Goal: Task Accomplishment & Management: Use online tool/utility

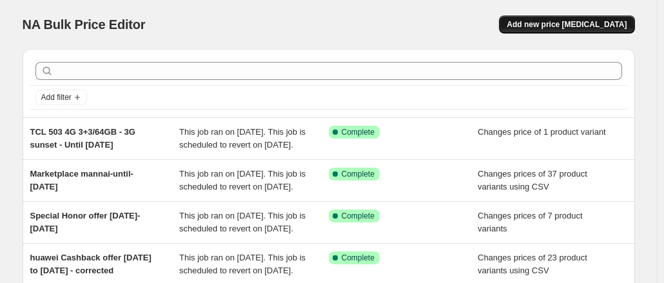
click at [570, 26] on span "Add new price [MEDICAL_DATA]" at bounding box center [567, 24] width 120 height 10
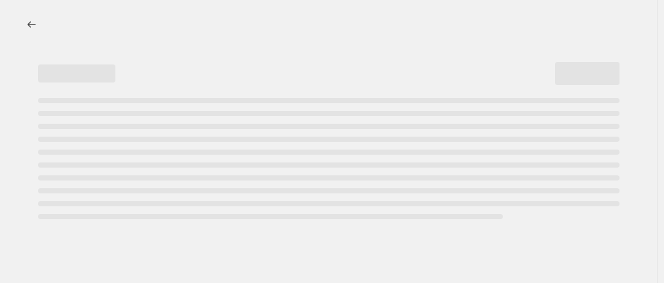
select select "percentage"
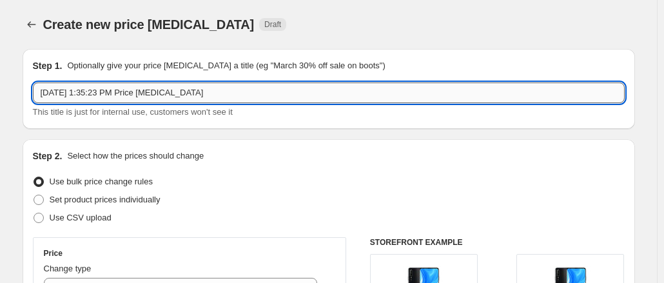
click at [245, 96] on input "[DATE] 1:35:23 PM Price [MEDICAL_DATA]" at bounding box center [329, 93] width 592 height 21
drag, startPoint x: 226, startPoint y: 92, endPoint x: 89, endPoint y: 92, distance: 136.7
click at [89, 92] on input "Marketplace technoblueuntil-11oct" at bounding box center [329, 93] width 592 height 21
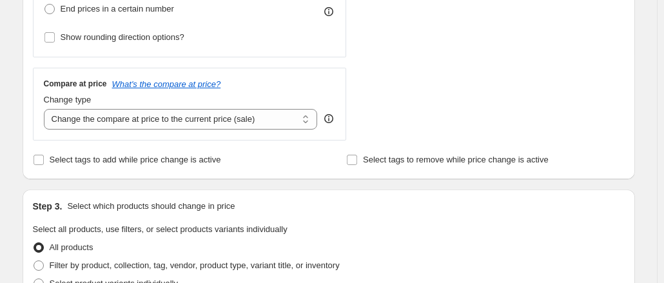
scroll to position [358, 0]
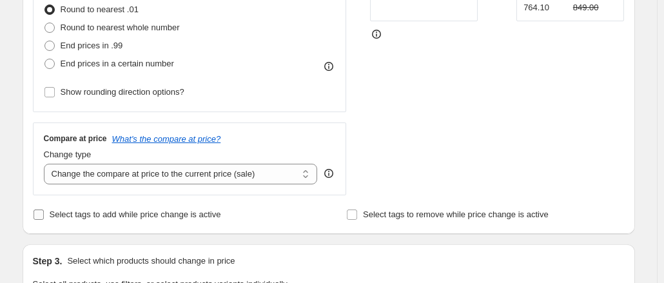
type input "Marketplace technoblueuntil-11oct"
click at [40, 213] on input "Select tags to add while price change is active" at bounding box center [39, 215] width 10 height 10
checkbox input "true"
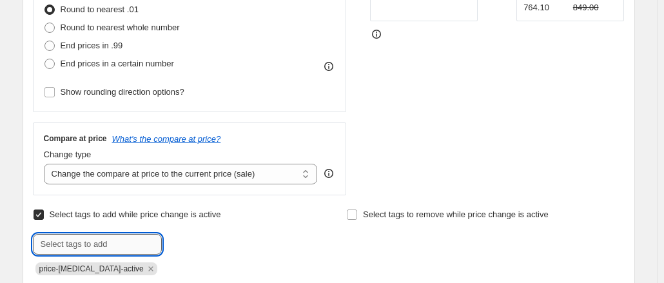
click at [96, 248] on input "text" at bounding box center [97, 244] width 129 height 21
paste input "technoblueuntil-11oct"
type input "technoblueuntil-11oct"
click at [208, 246] on span "technoblueu..." at bounding box center [216, 243] width 52 height 9
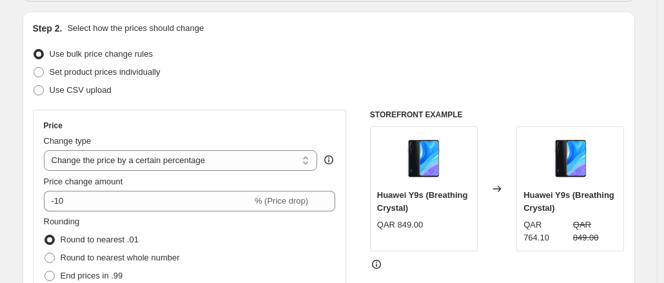
scroll to position [100, 0]
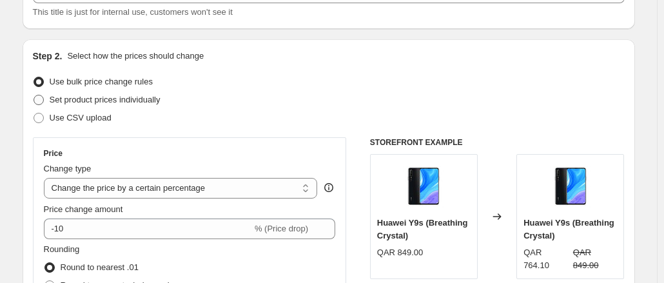
click at [40, 99] on span at bounding box center [39, 100] width 10 height 10
click at [34, 95] on input "Set product prices individually" at bounding box center [34, 95] width 1 height 1
radio input "true"
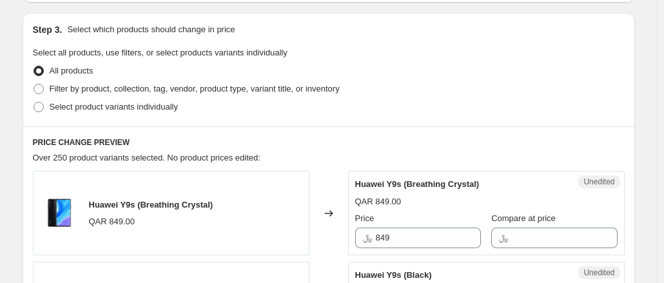
scroll to position [358, 0]
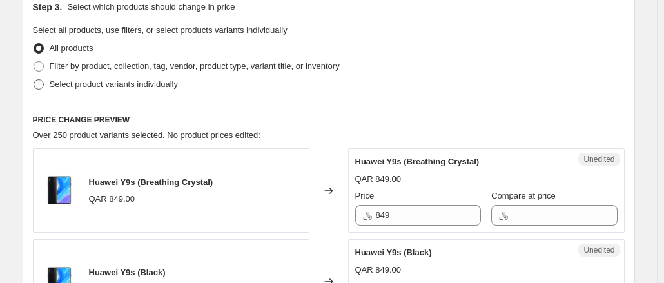
click at [42, 84] on span at bounding box center [39, 84] width 10 height 10
click at [34, 80] on input "Select product variants individually" at bounding box center [34, 79] width 1 height 1
radio input "true"
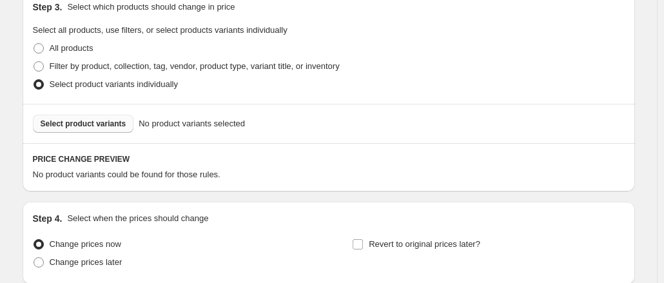
click at [88, 126] on span "Select product variants" at bounding box center [84, 124] width 86 height 10
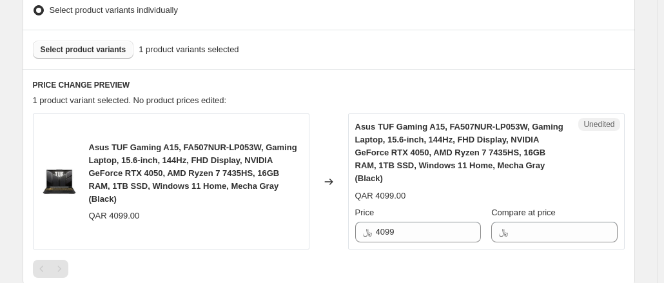
scroll to position [487, 0]
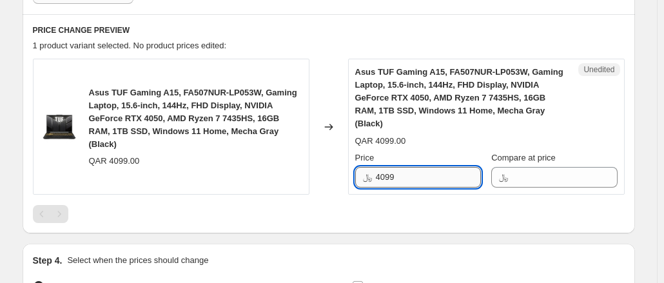
click at [423, 177] on input "4099" at bounding box center [428, 177] width 105 height 21
type input "4"
type input "3799"
click at [355, 35] on div "PRICE CHANGE PREVIEW 1 product variant selected. No product prices edited: Asus…" at bounding box center [329, 123] width 612 height 219
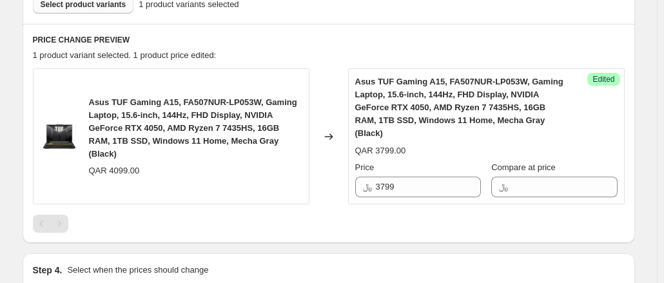
scroll to position [358, 0]
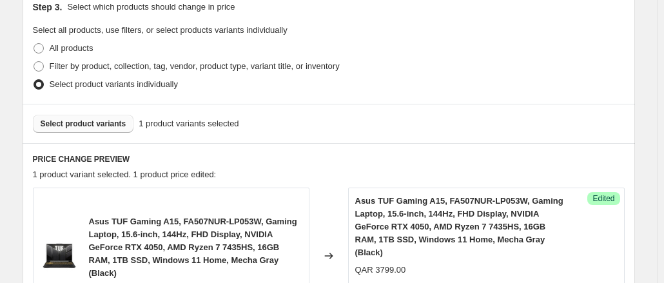
click at [117, 128] on span "Select product variants" at bounding box center [84, 124] width 86 height 10
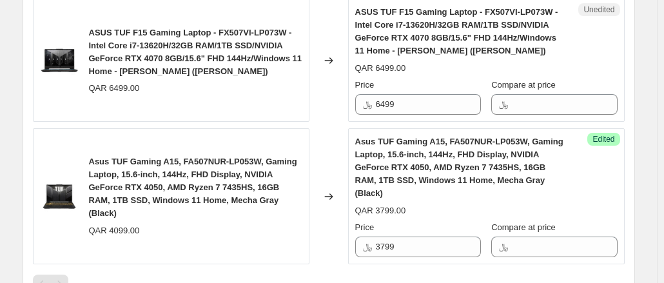
scroll to position [551, 0]
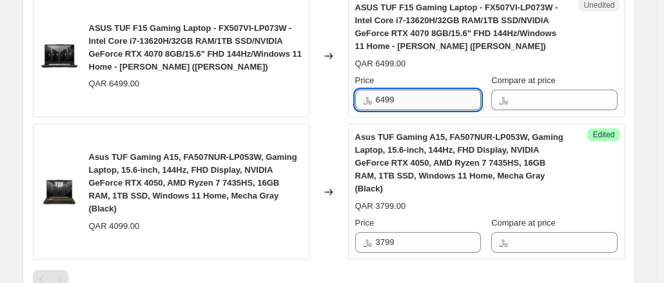
click at [406, 101] on input "6499" at bounding box center [428, 100] width 105 height 21
type input "6"
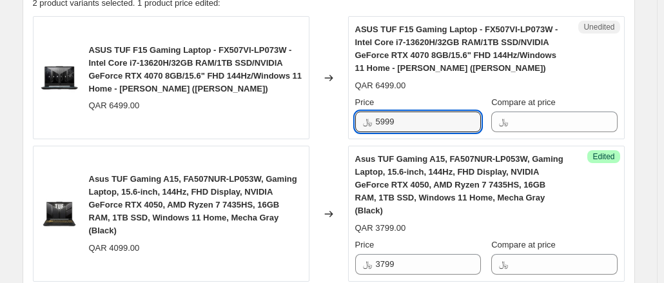
scroll to position [616, 0]
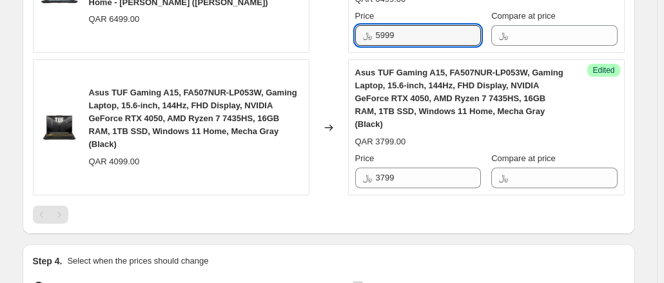
type input "5999"
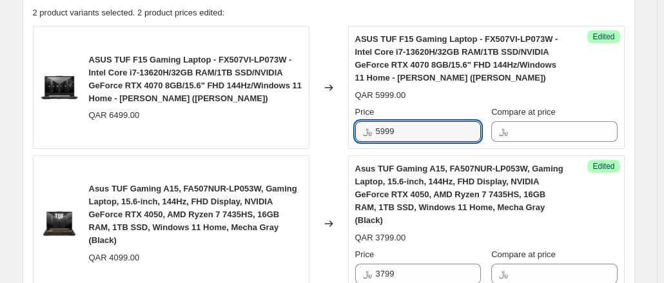
scroll to position [358, 0]
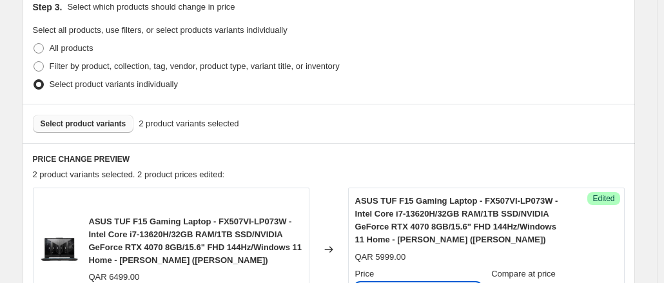
click at [89, 124] on span "Select product variants" at bounding box center [84, 124] width 86 height 10
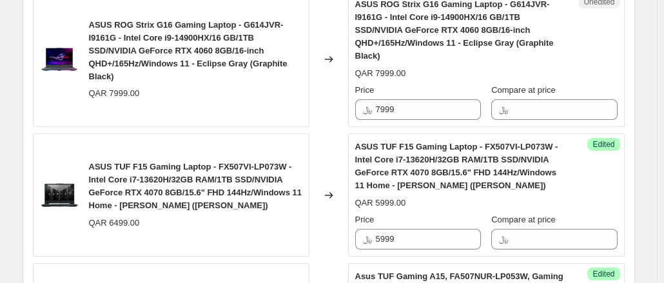
scroll to position [487, 0]
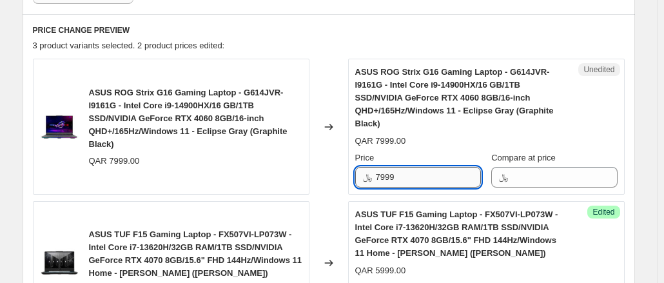
click at [393, 177] on input "7999" at bounding box center [428, 177] width 105 height 21
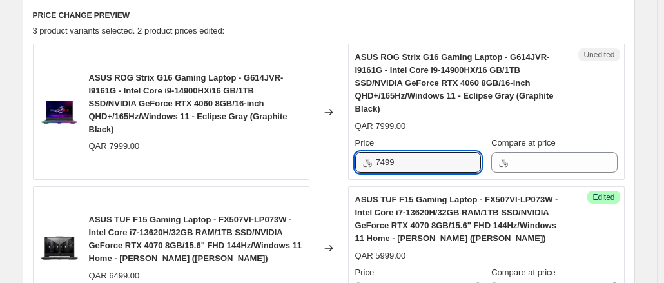
scroll to position [455, 0]
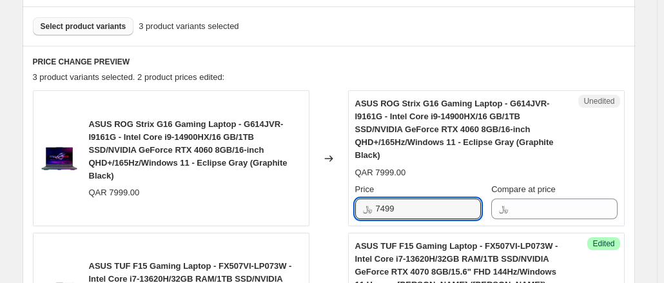
type input "7499"
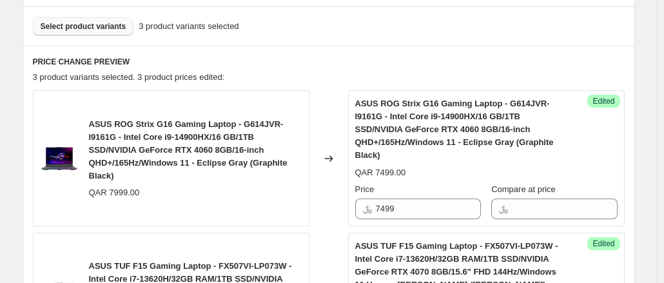
click at [640, 170] on div "Create new price [MEDICAL_DATA]. This page is ready Create new price [MEDICAL_D…" at bounding box center [328, 141] width 643 height 1192
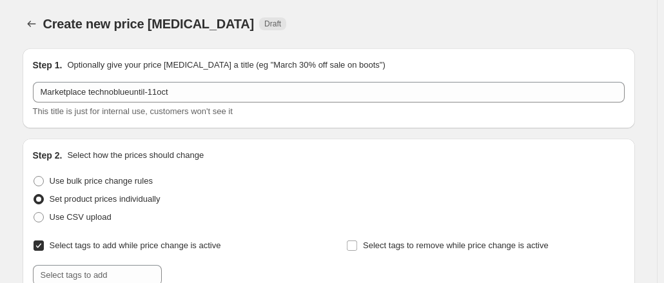
scroll to position [0, 0]
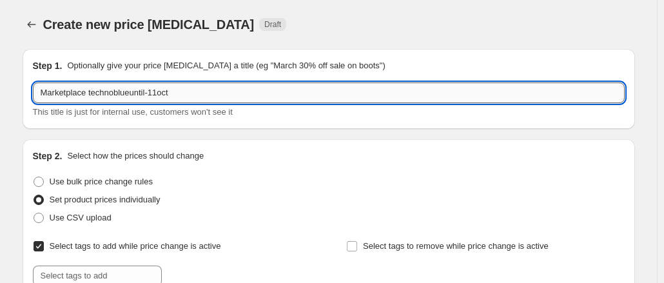
click at [162, 89] on input "Marketplace technoblueuntil-11oct" at bounding box center [329, 93] width 592 height 21
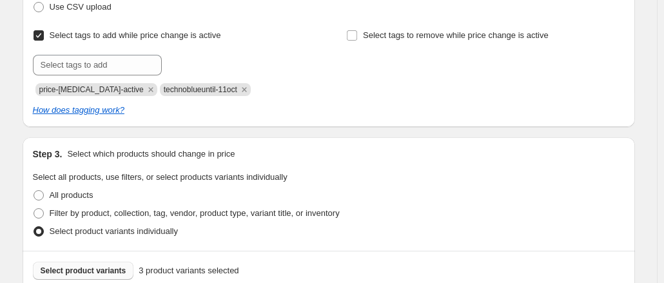
scroll to position [193, 0]
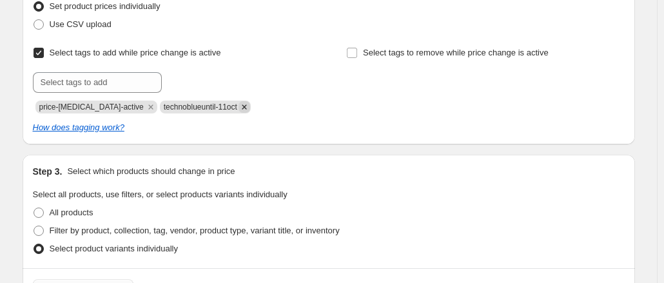
type input "Marketplace technoblueuntil-13oct"
click at [239, 111] on icon "Remove technoblueuntil-11oct" at bounding box center [245, 107] width 12 height 12
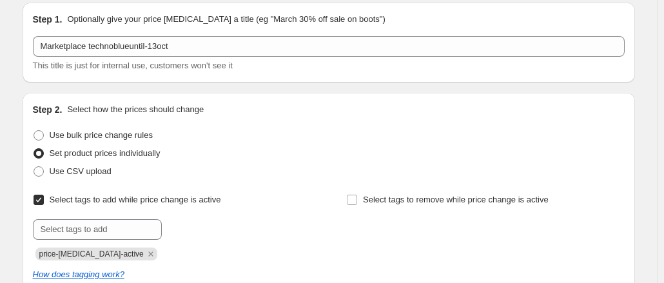
scroll to position [0, 0]
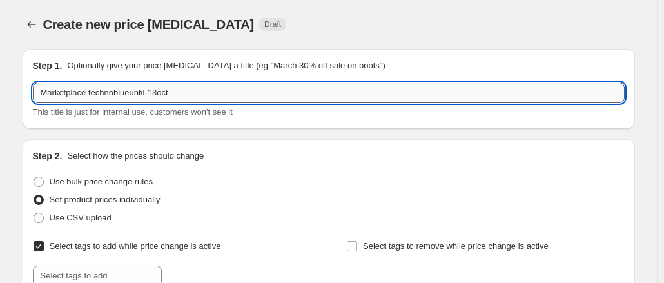
drag, startPoint x: 240, startPoint y: 98, endPoint x: 92, endPoint y: 86, distance: 149.4
click at [92, 86] on input "Marketplace technoblueuntil-13oct" at bounding box center [329, 93] width 592 height 21
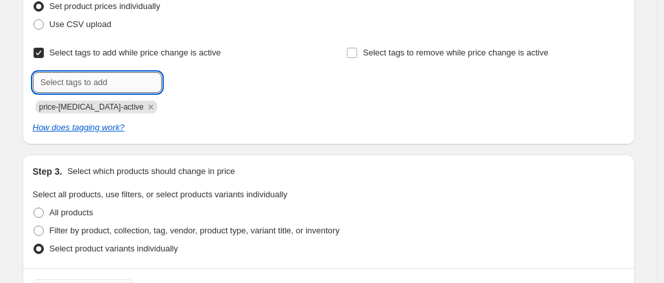
click at [136, 86] on input "text" at bounding box center [97, 82] width 129 height 21
paste input "technoblueuntil-13oct"
type input "technoblueuntil-13oct"
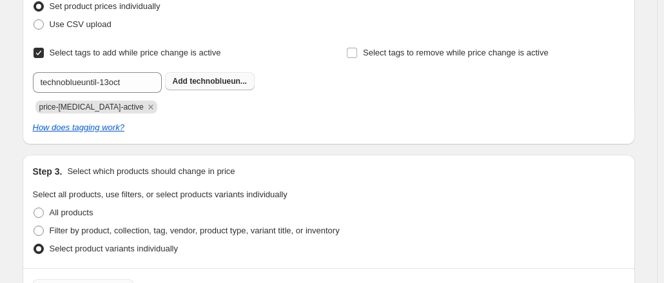
click at [210, 83] on span "technoblueun..." at bounding box center [218, 81] width 57 height 9
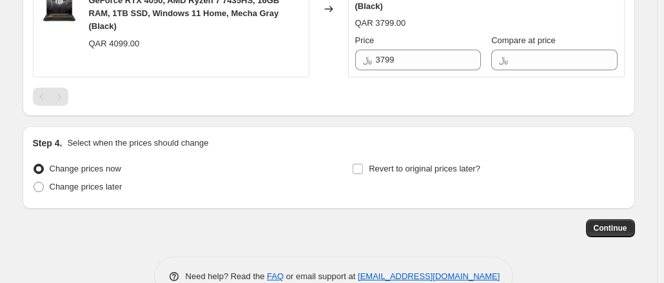
scroll to position [906, 0]
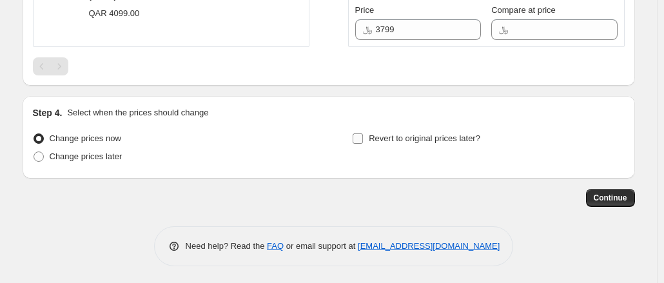
click at [360, 137] on input "Revert to original prices later?" at bounding box center [358, 138] width 10 height 10
checkbox input "true"
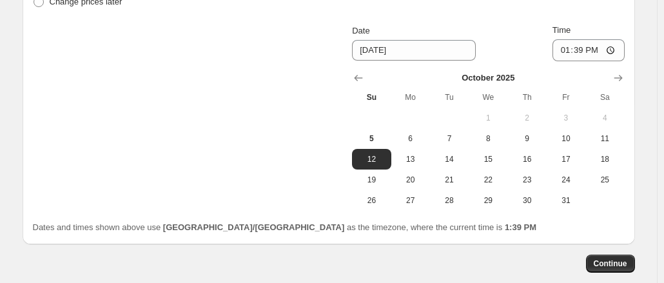
scroll to position [1100, 0]
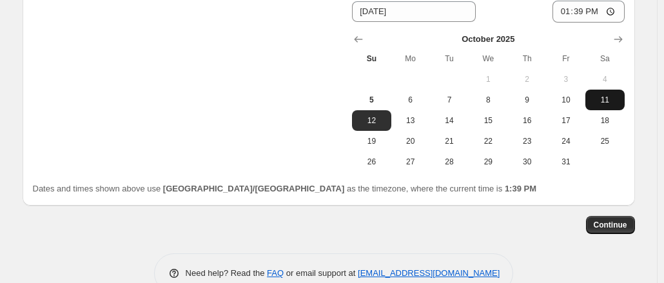
click at [603, 102] on span "11" at bounding box center [605, 100] width 28 height 10
type input "[DATE]"
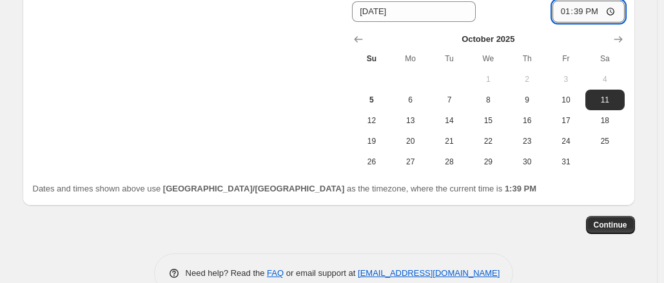
click at [567, 12] on input "13:39" at bounding box center [589, 12] width 72 height 22
click at [600, 9] on input "13:39" at bounding box center [589, 12] width 72 height 22
type input "01:39"
click at [616, 222] on span "Continue" at bounding box center [611, 225] width 34 height 10
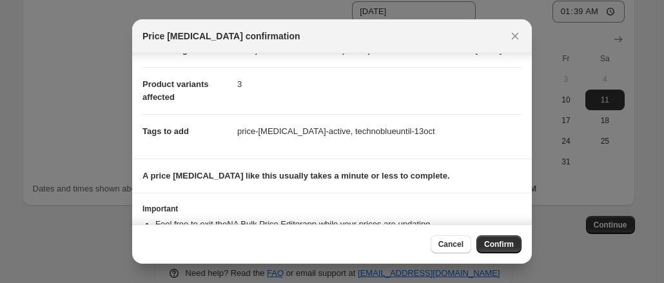
scroll to position [0, 0]
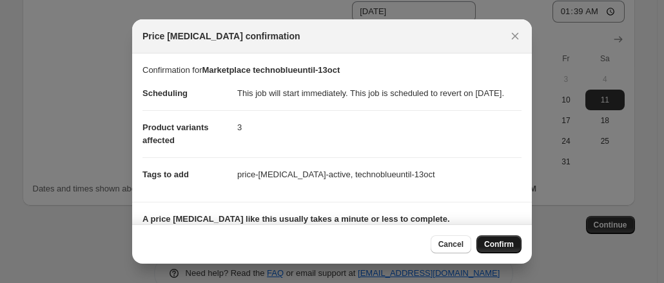
click at [501, 246] on span "Confirm" at bounding box center [499, 244] width 30 height 10
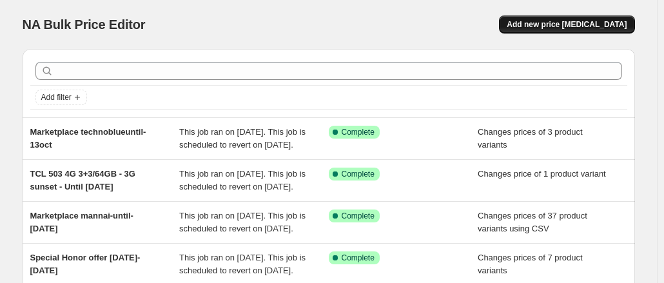
click at [574, 25] on span "Add new price [MEDICAL_DATA]" at bounding box center [567, 24] width 120 height 10
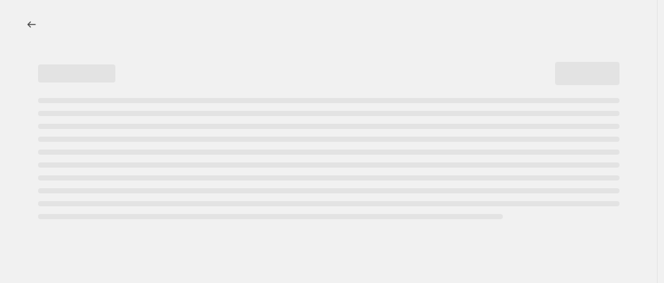
select select "percentage"
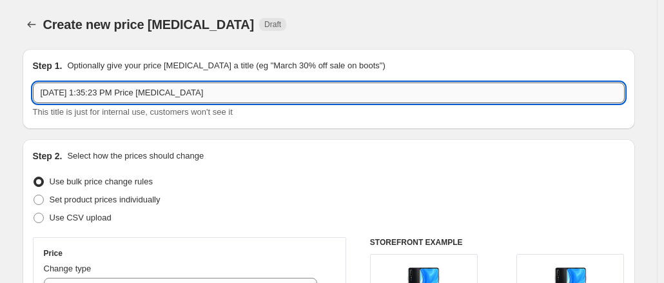
click at [299, 97] on input "[DATE] 1:35:23 PM Price [MEDICAL_DATA]" at bounding box center [329, 93] width 592 height 21
drag, startPoint x: 299, startPoint y: 97, endPoint x: -70, endPoint y: 75, distance: 368.8
click at [0, 75] on html "Home Settings Plans Skip to content Create new price [MEDICAL_DATA]. This page …" at bounding box center [332, 141] width 664 height 283
type input "Marketplace asus"
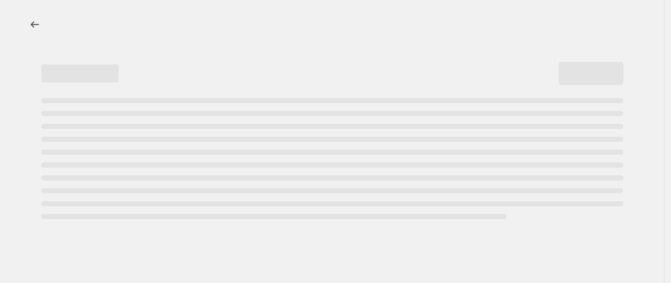
select select "percentage"
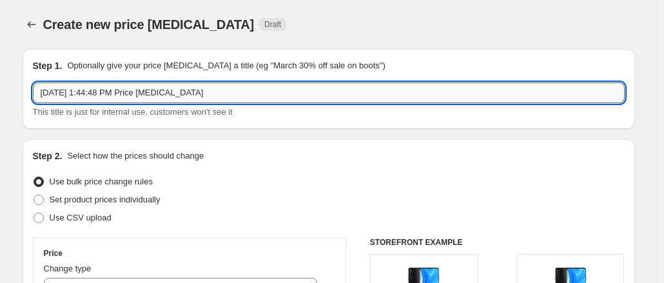
click at [250, 98] on input "[DATE] 1:44:48 PM Price [MEDICAL_DATA]" at bounding box center [329, 93] width 592 height 21
click at [250, 98] on input "Oct 5, 2025, 1:44:48 PM Price change job" at bounding box center [329, 93] width 592 height 21
click at [320, 99] on input "Oct 5, 2025, 1:44:48 PM Price change job" at bounding box center [329, 93] width 592 height 21
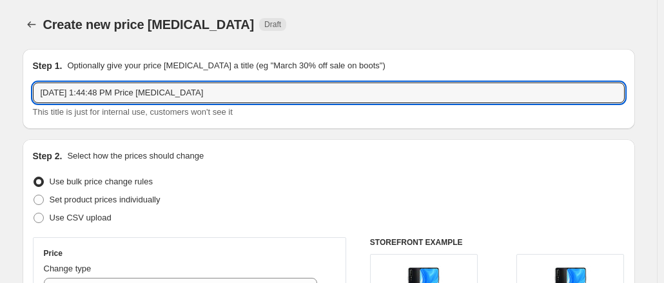
drag, startPoint x: 320, startPoint y: 99, endPoint x: 12, endPoint y: 79, distance: 308.1
drag, startPoint x: 190, startPoint y: 88, endPoint x: 133, endPoint y: 70, distance: 59.5
click at [114, 87] on input "Marketplace asusunilt oct 13 2025" at bounding box center [329, 93] width 592 height 21
drag, startPoint x: 195, startPoint y: 94, endPoint x: 92, endPoint y: 99, distance: 103.3
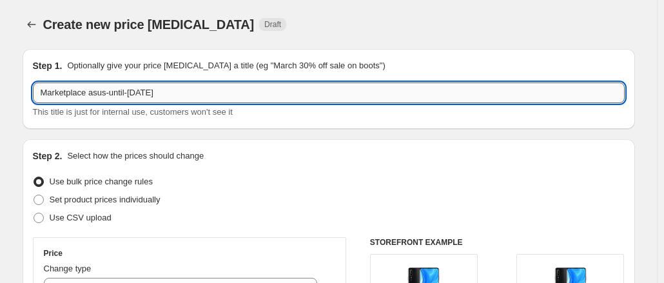
click at [92, 99] on input "Marketplace asus-until-oct13" at bounding box center [329, 93] width 592 height 21
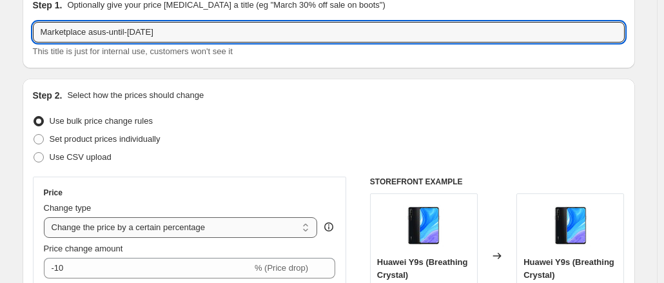
scroll to position [129, 0]
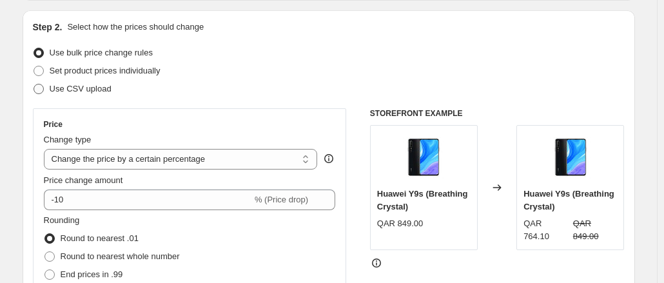
type input "Marketplace asus-until-oct13"
click at [41, 85] on span at bounding box center [39, 89] width 10 height 10
click at [34, 84] on input "Use CSV upload" at bounding box center [34, 84] width 1 height 1
radio input "true"
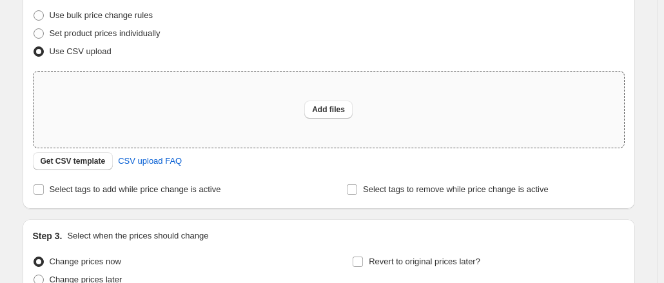
scroll to position [193, 0]
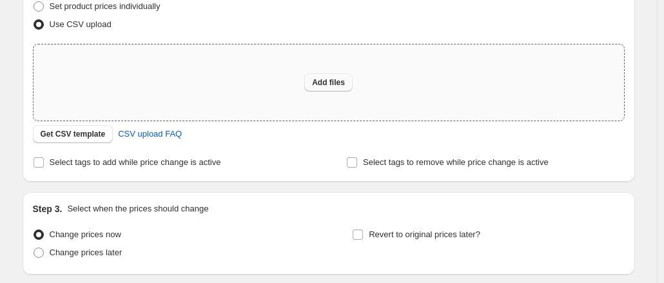
click at [324, 79] on span "Add files" at bounding box center [328, 82] width 33 height 10
type input "C:\fakepath\csv_template_user_10815technoblueoct13.csv"
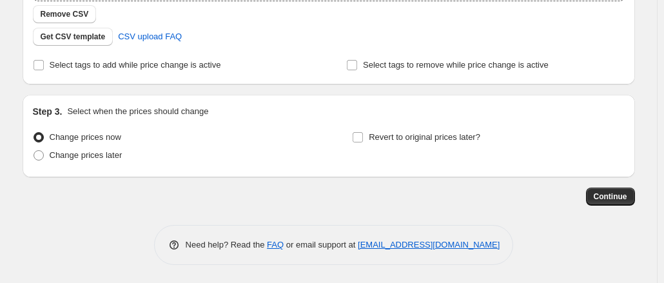
scroll to position [184, 0]
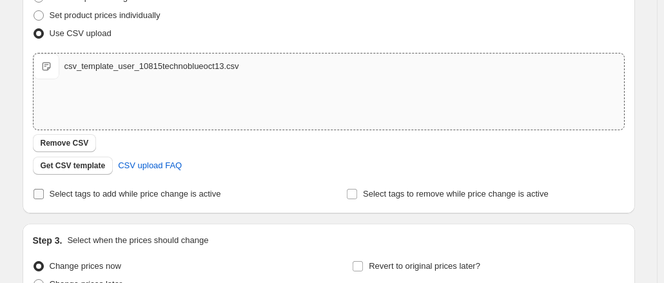
click at [41, 193] on input "Select tags to add while price change is active" at bounding box center [39, 194] width 10 height 10
checkbox input "true"
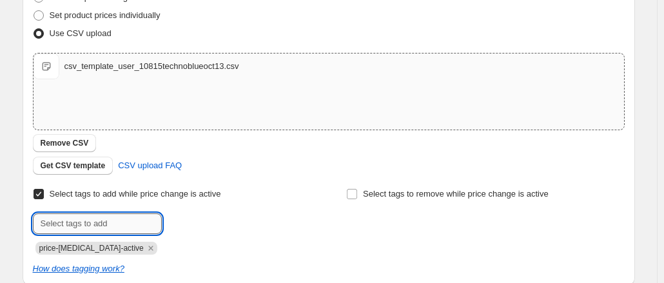
click at [119, 220] on input "text" at bounding box center [97, 223] width 129 height 21
paste input "asus-until-oct13"
type input "asus-until-oct13"
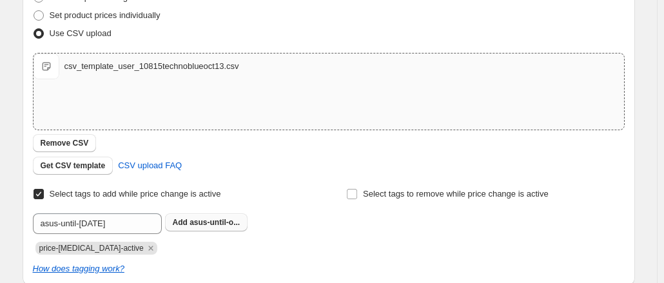
click at [220, 222] on span "asus-until-o..." at bounding box center [215, 222] width 50 height 9
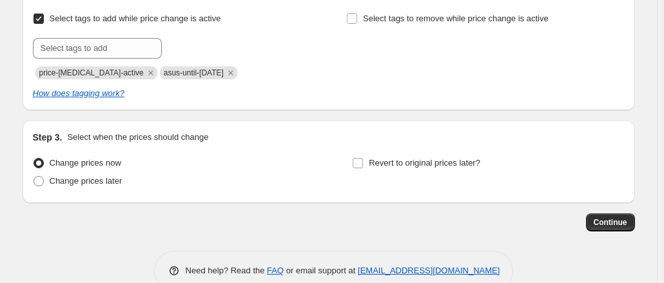
scroll to position [378, 0]
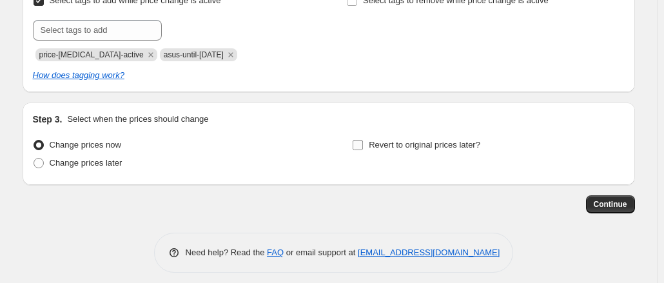
click at [367, 147] on label "Revert to original prices later?" at bounding box center [416, 145] width 128 height 18
click at [363, 147] on input "Revert to original prices later?" at bounding box center [358, 145] width 10 height 10
checkbox input "true"
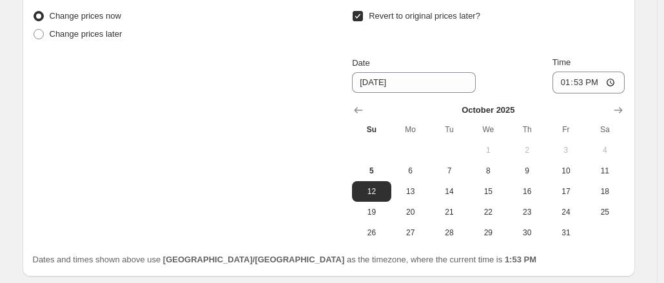
scroll to position [507, 0]
click at [413, 191] on span "13" at bounding box center [411, 191] width 28 height 10
type input "10/13/2025"
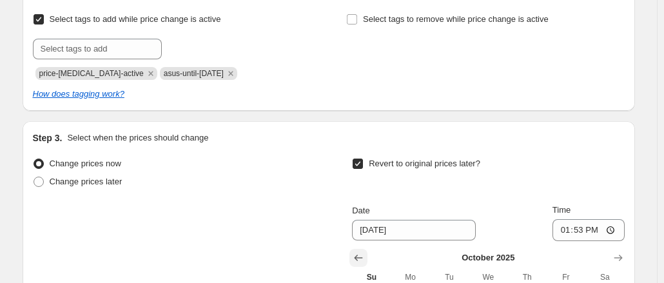
scroll to position [451, 0]
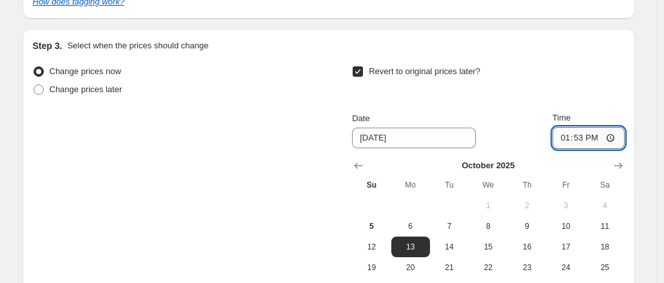
click at [570, 140] on input "13:53" at bounding box center [589, 138] width 72 height 22
click at [591, 139] on input "23:02" at bounding box center [589, 138] width 72 height 22
type input "11:02"
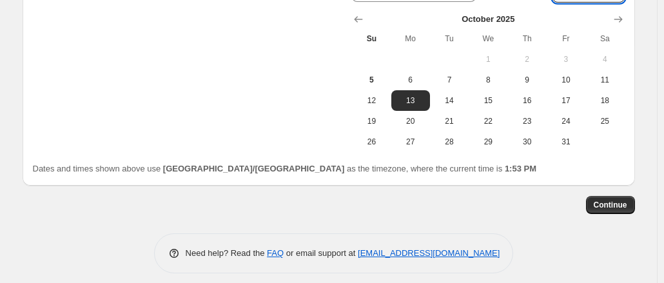
scroll to position [606, 0]
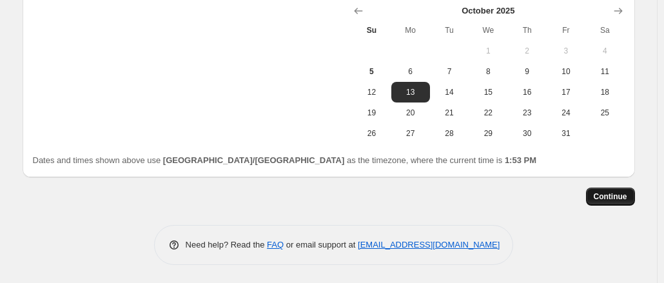
click at [615, 195] on span "Continue" at bounding box center [611, 196] width 34 height 10
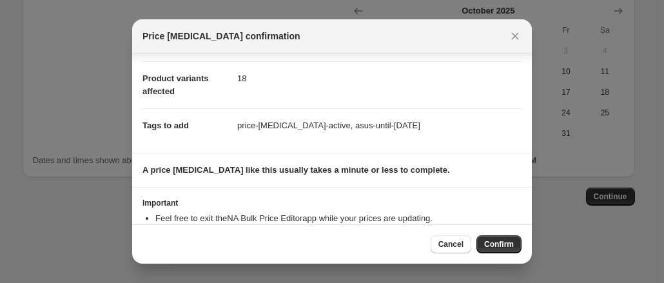
scroll to position [105, 0]
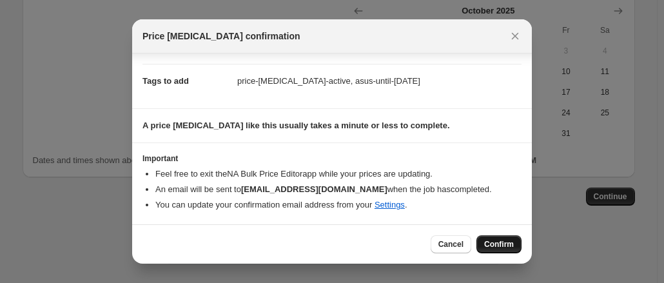
click at [497, 240] on span "Confirm" at bounding box center [499, 244] width 30 height 10
